Goal: Task Accomplishment & Management: Manage account settings

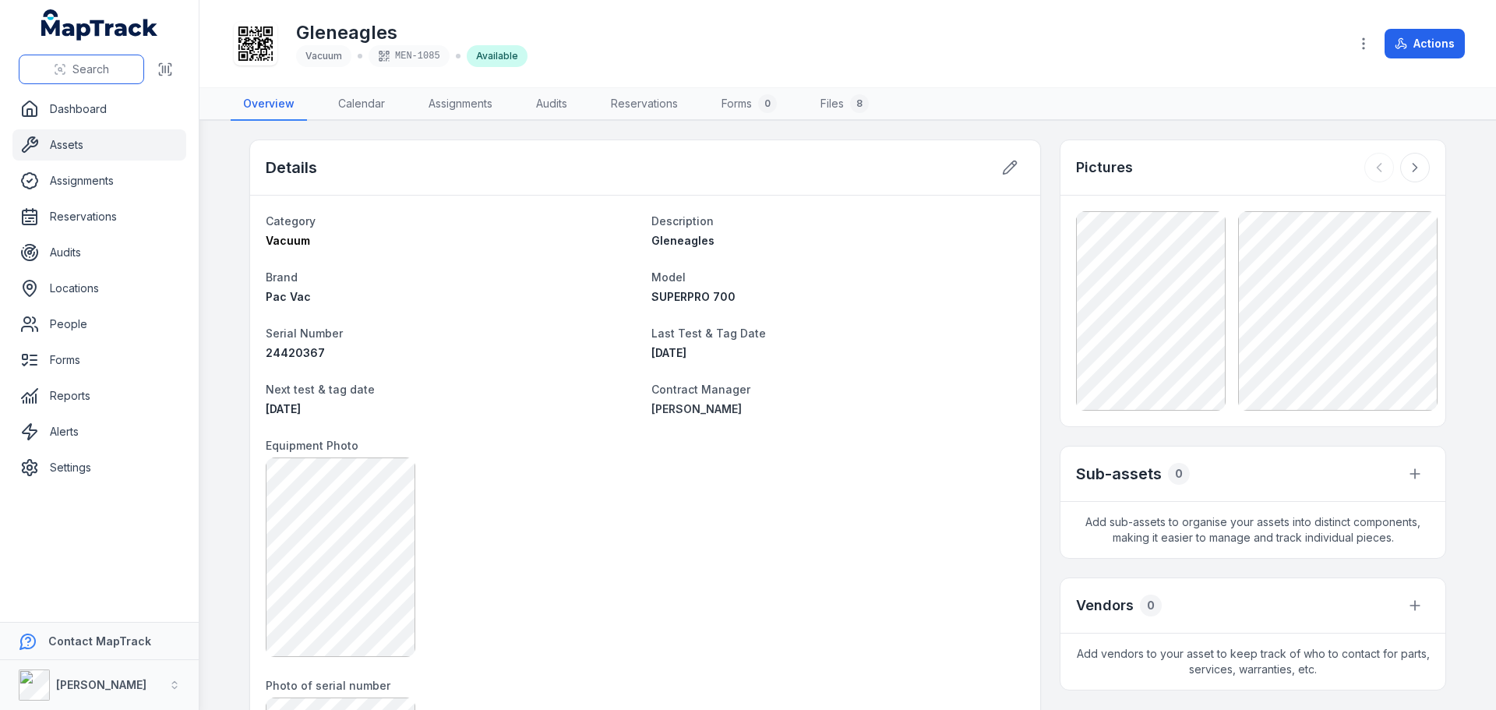
click at [97, 77] on button "Search" at bounding box center [81, 70] width 125 height 30
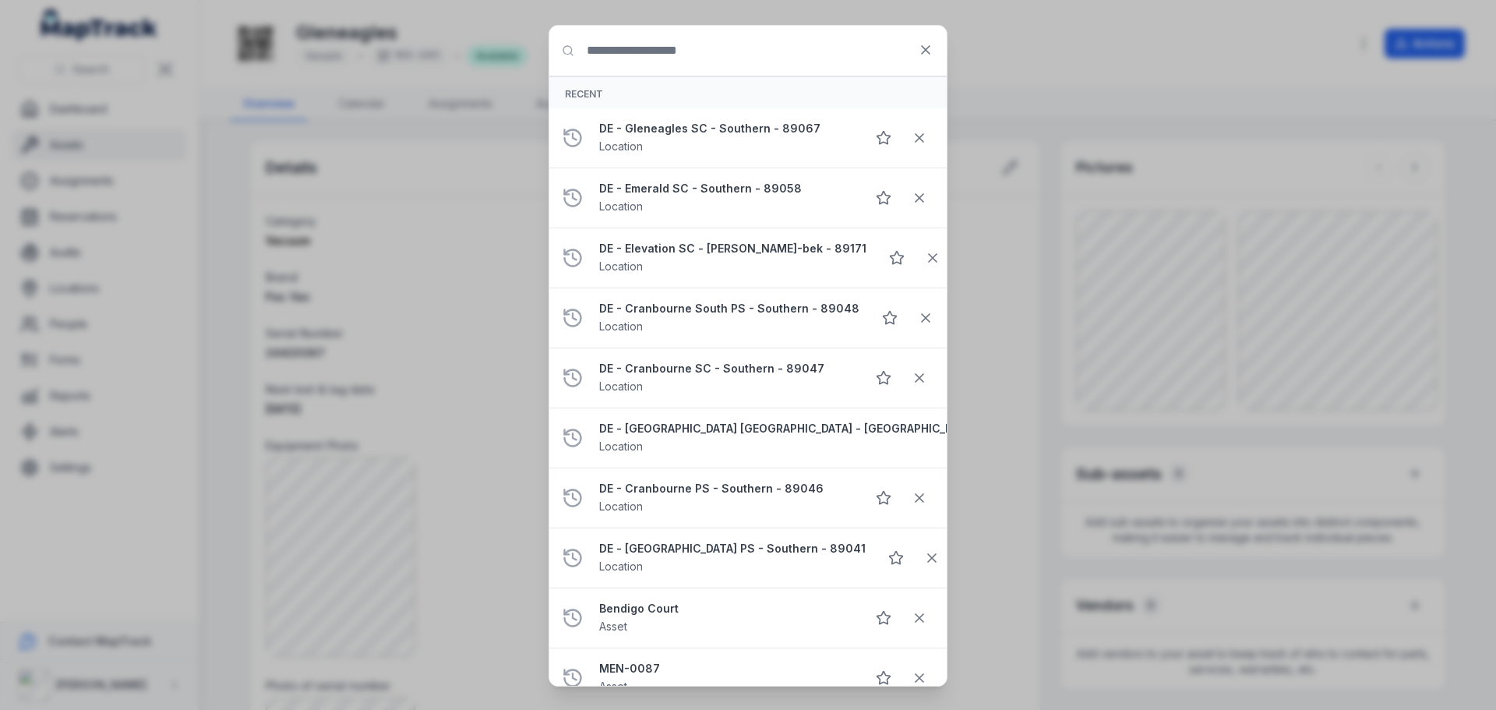
click at [714, 58] on input "Search for anything" at bounding box center [747, 51] width 397 height 50
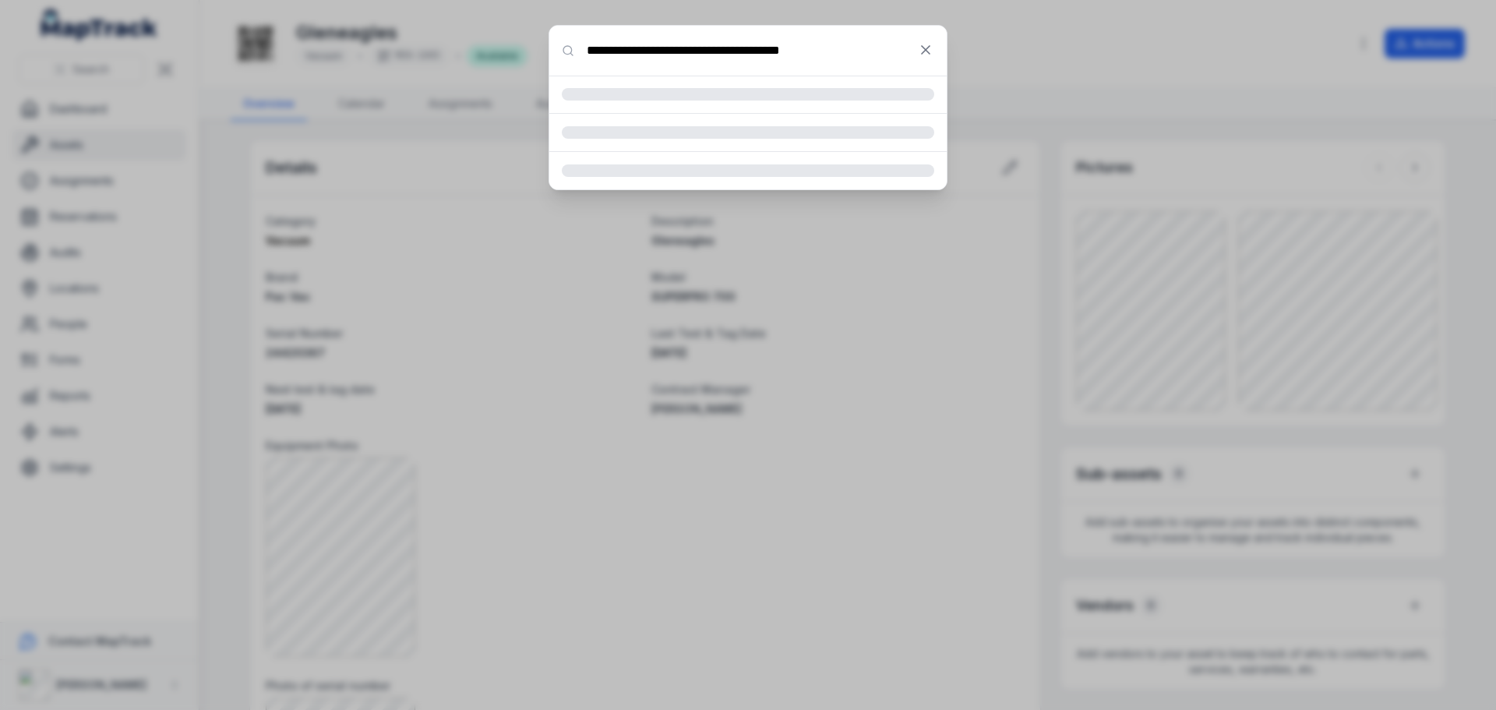
type input "**********"
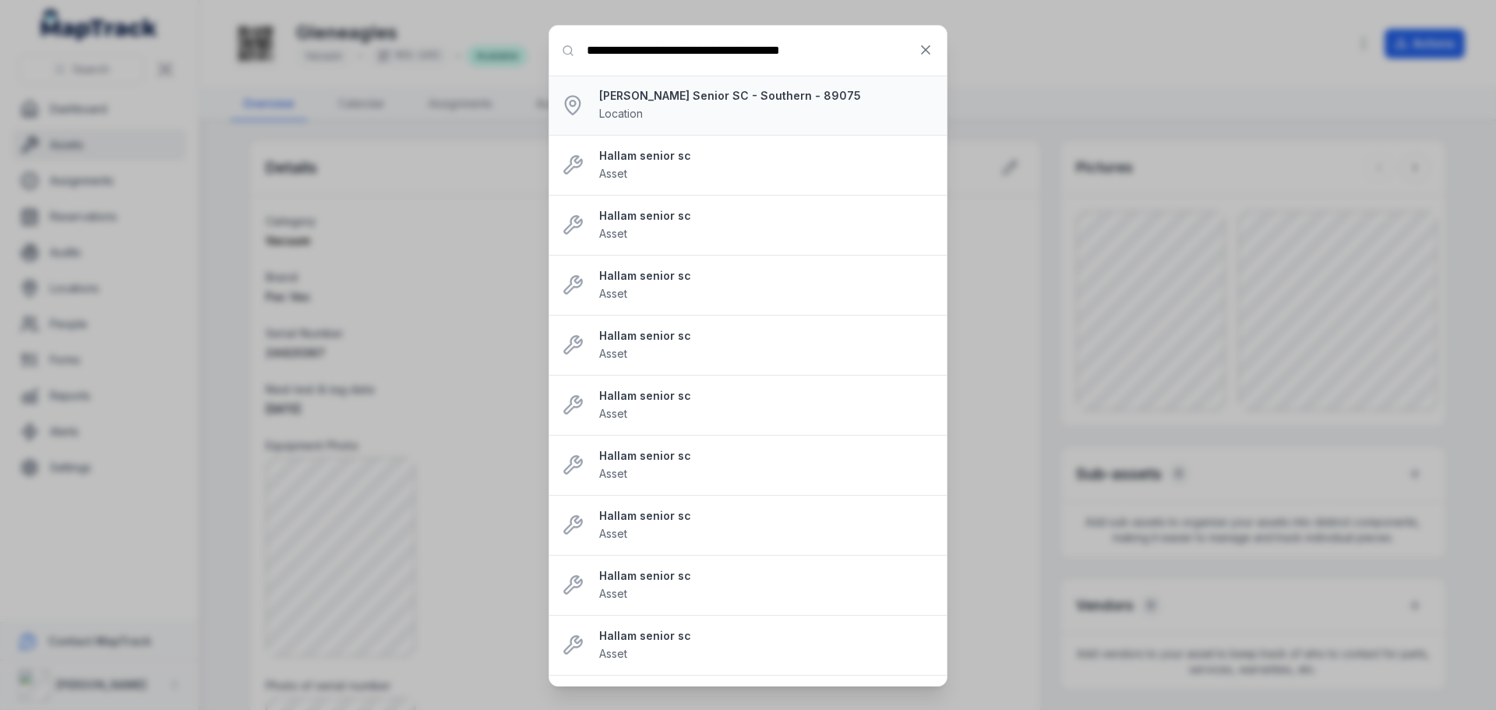
click at [789, 95] on strong "[PERSON_NAME] Senior SC - Southern - 89075" at bounding box center [766, 96] width 335 height 16
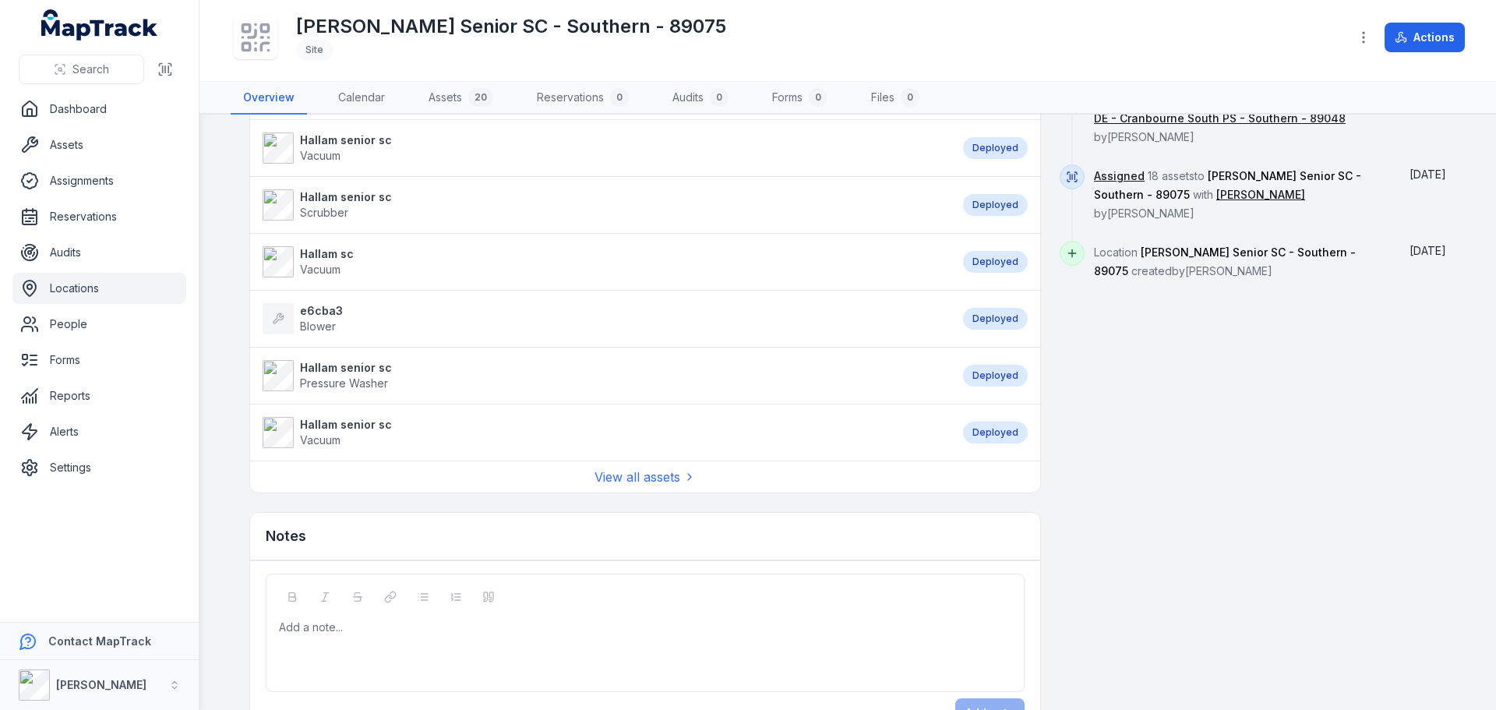
scroll to position [907, 0]
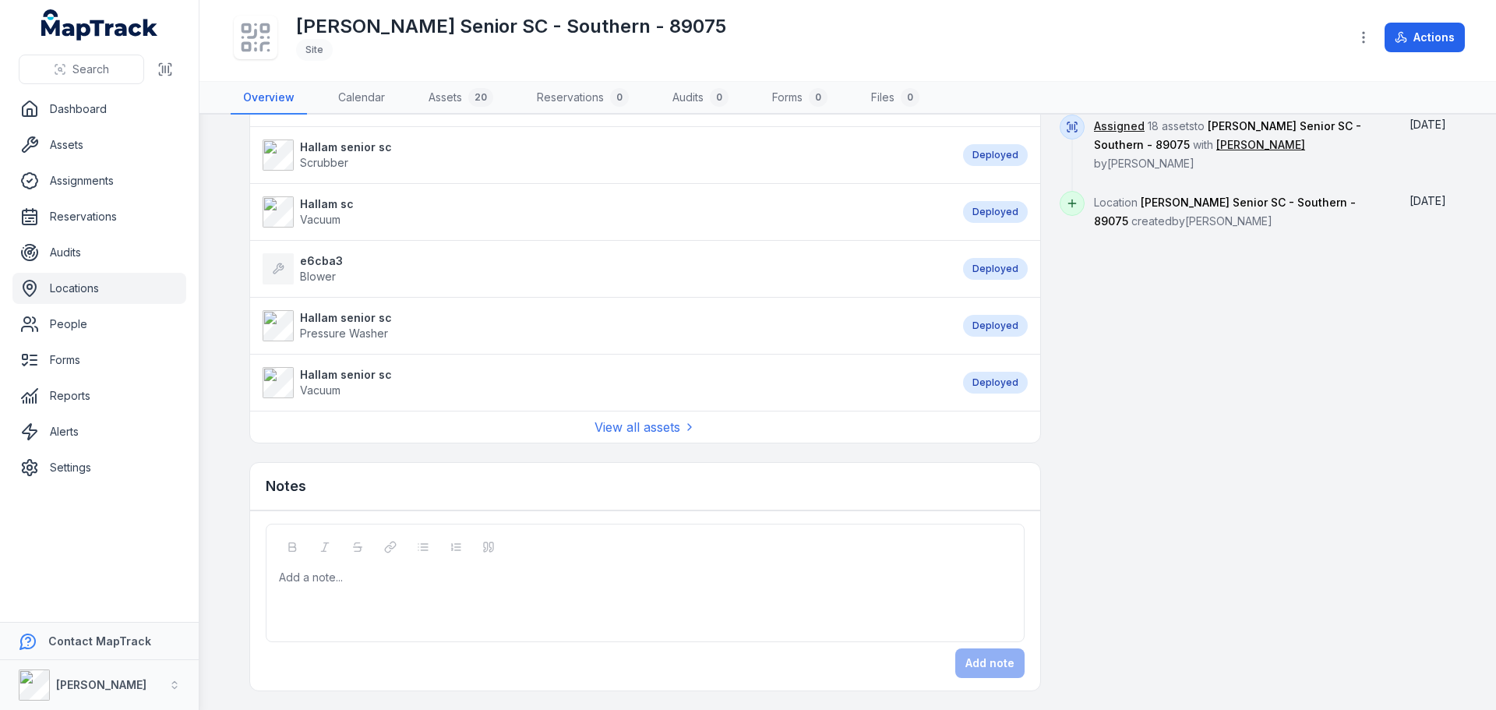
click at [659, 439] on div "View all assets" at bounding box center [645, 427] width 790 height 32
click at [642, 425] on link "View all assets" at bounding box center [644, 427] width 101 height 19
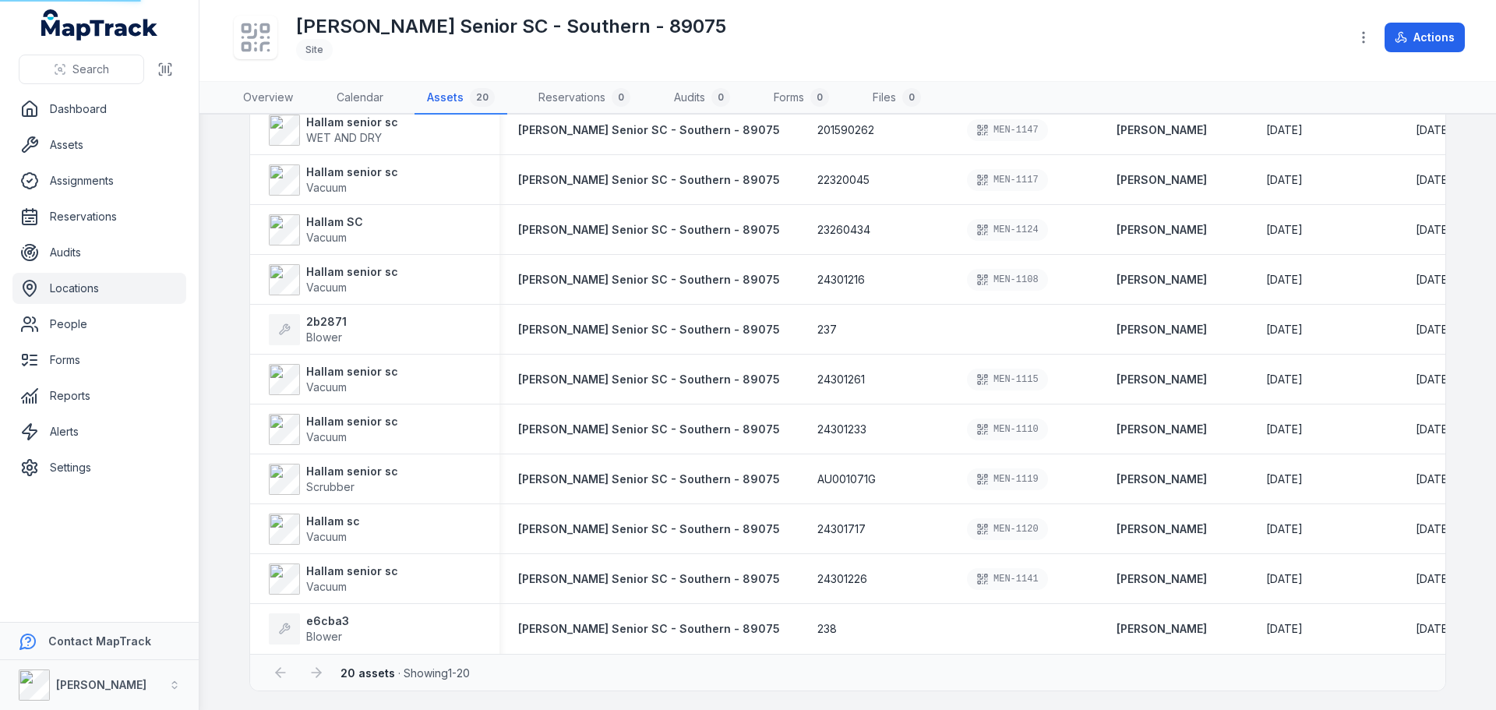
scroll to position [19, 0]
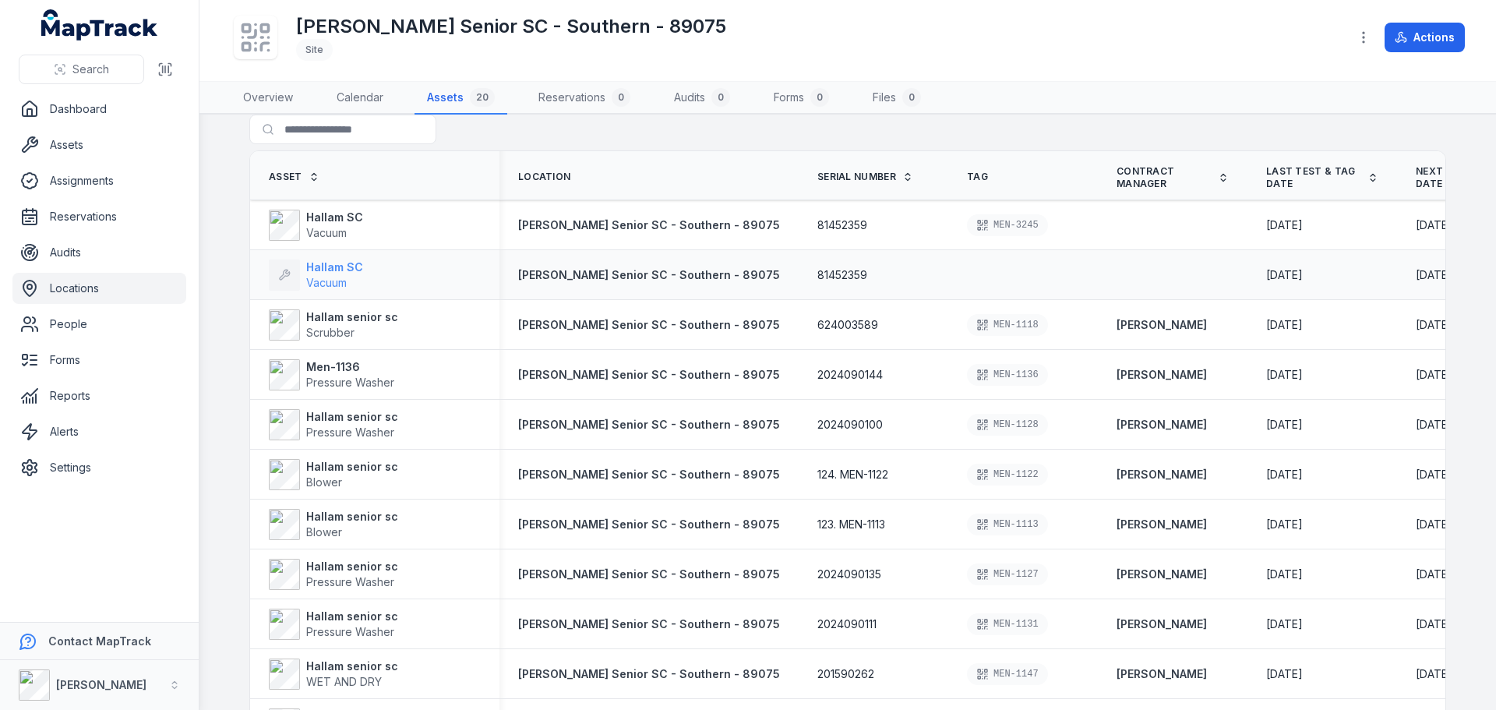
click at [323, 277] on span "Vacuum" at bounding box center [326, 282] width 41 height 13
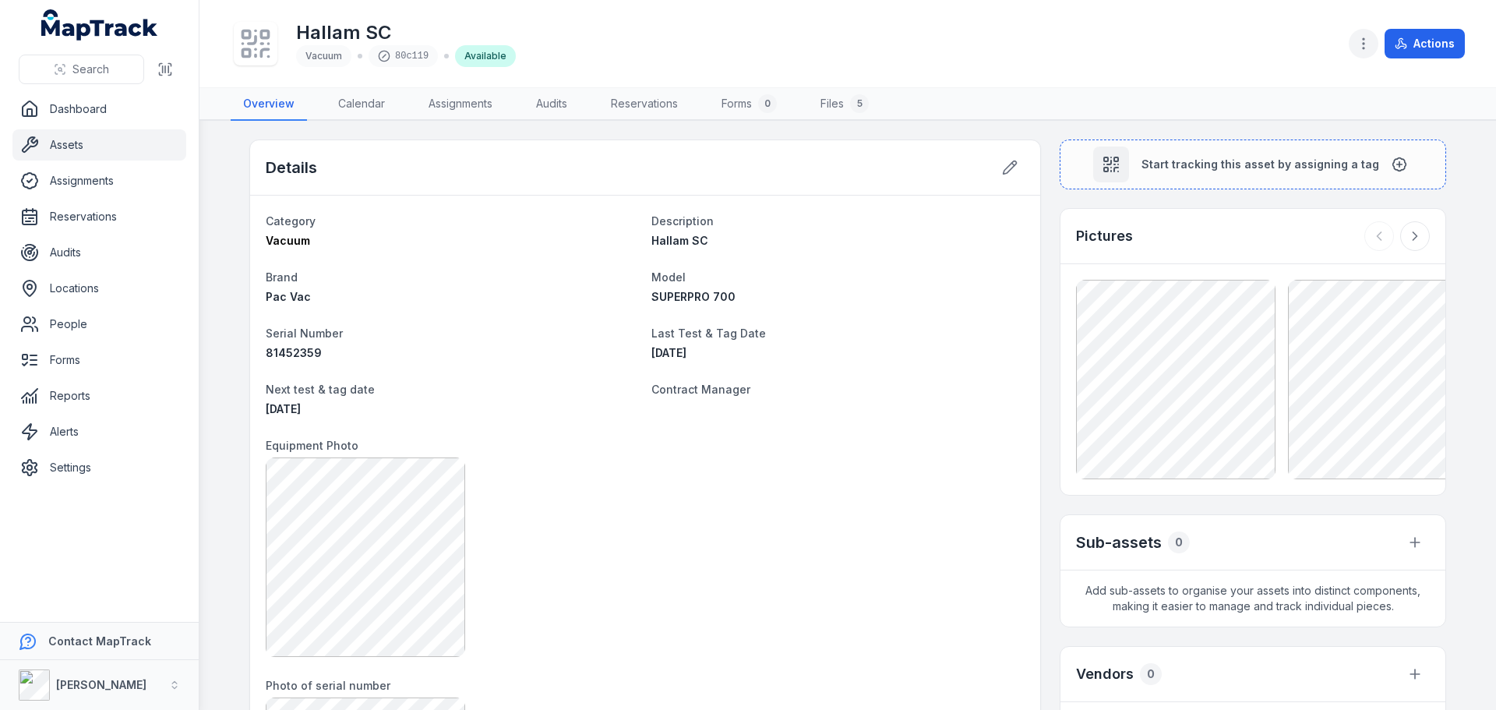
click at [1374, 36] on button "button" at bounding box center [1364, 44] width 30 height 30
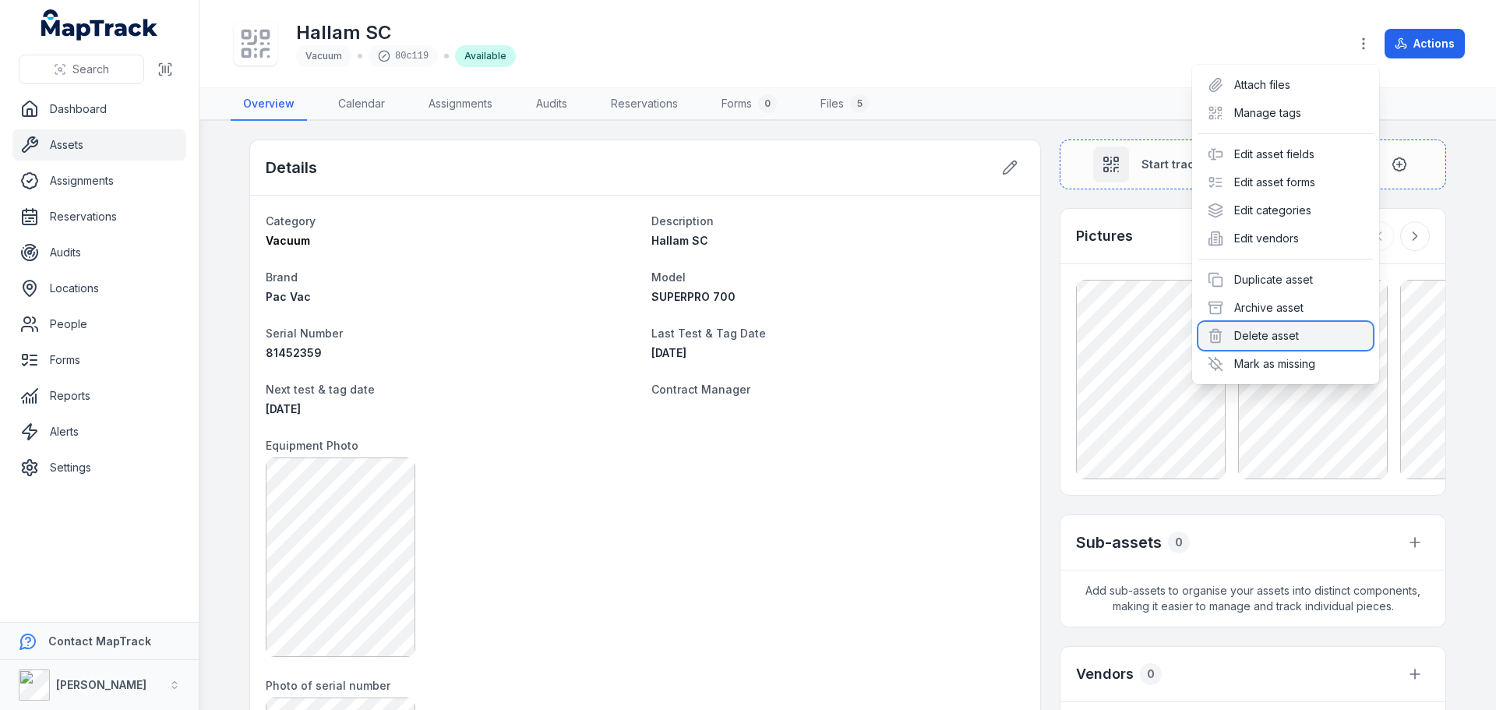
click at [1290, 331] on div "Delete asset" at bounding box center [1285, 336] width 175 height 28
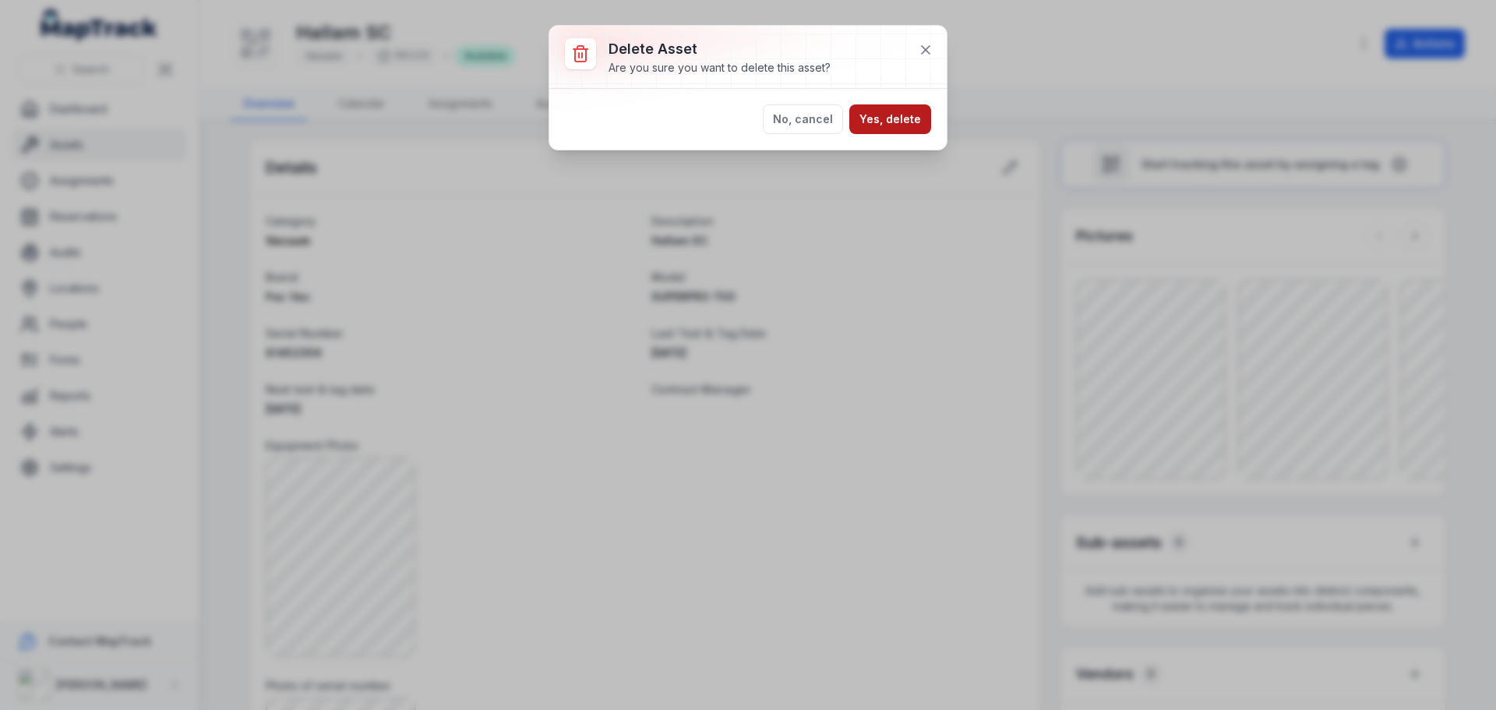
click at [915, 115] on button "Yes, delete" at bounding box center [890, 119] width 82 height 30
